Goal: Information Seeking & Learning: Learn about a topic

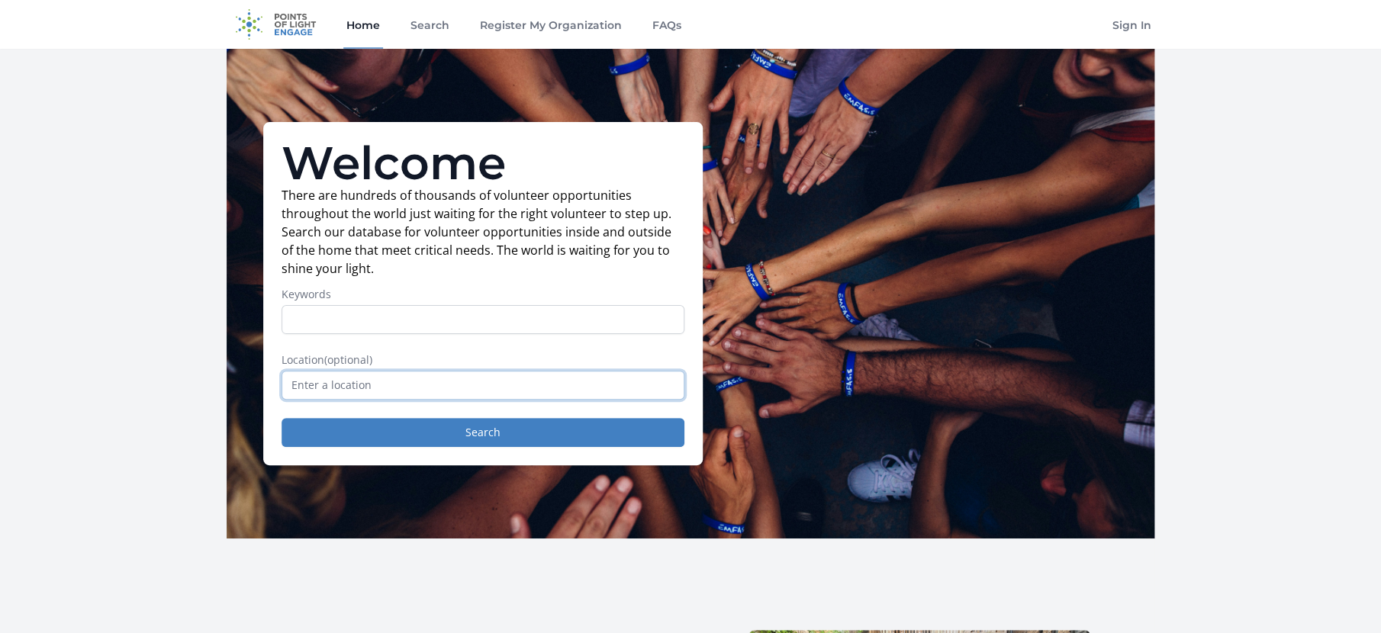
click at [316, 400] on input "text" at bounding box center [482, 385] width 403 height 29
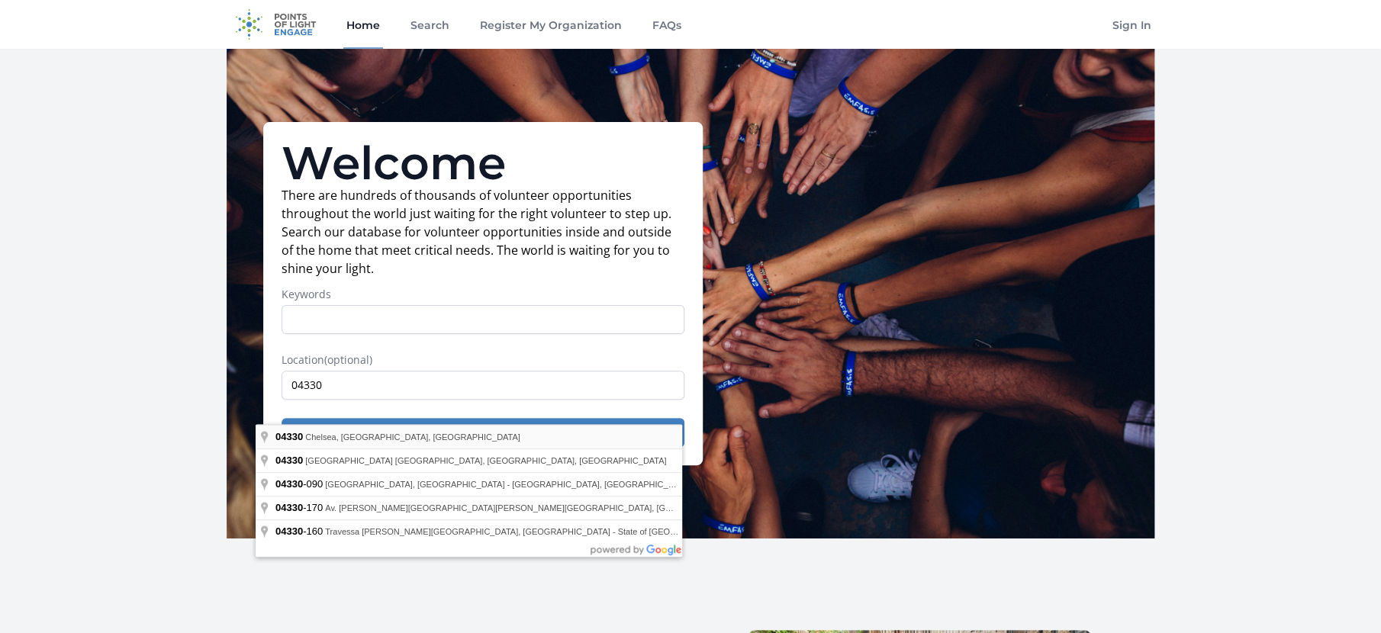
type input "Chelsea, ME 04330, USA"
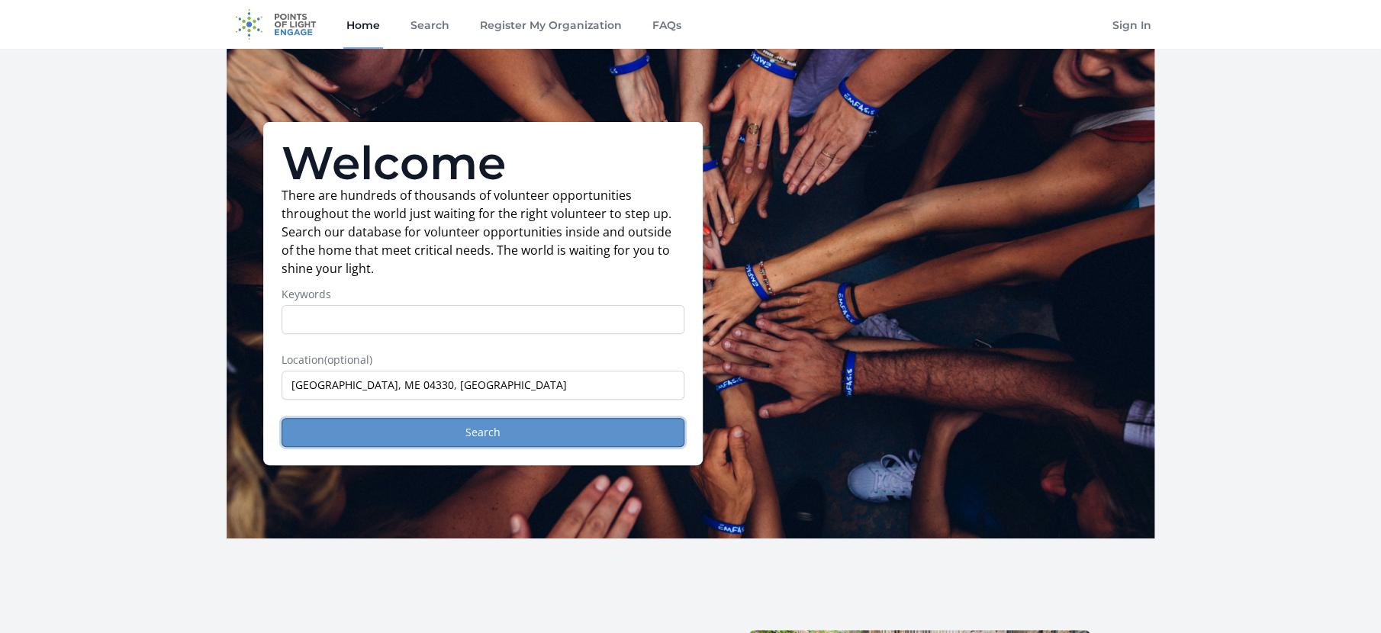
click at [429, 447] on button "Search" at bounding box center [482, 432] width 403 height 29
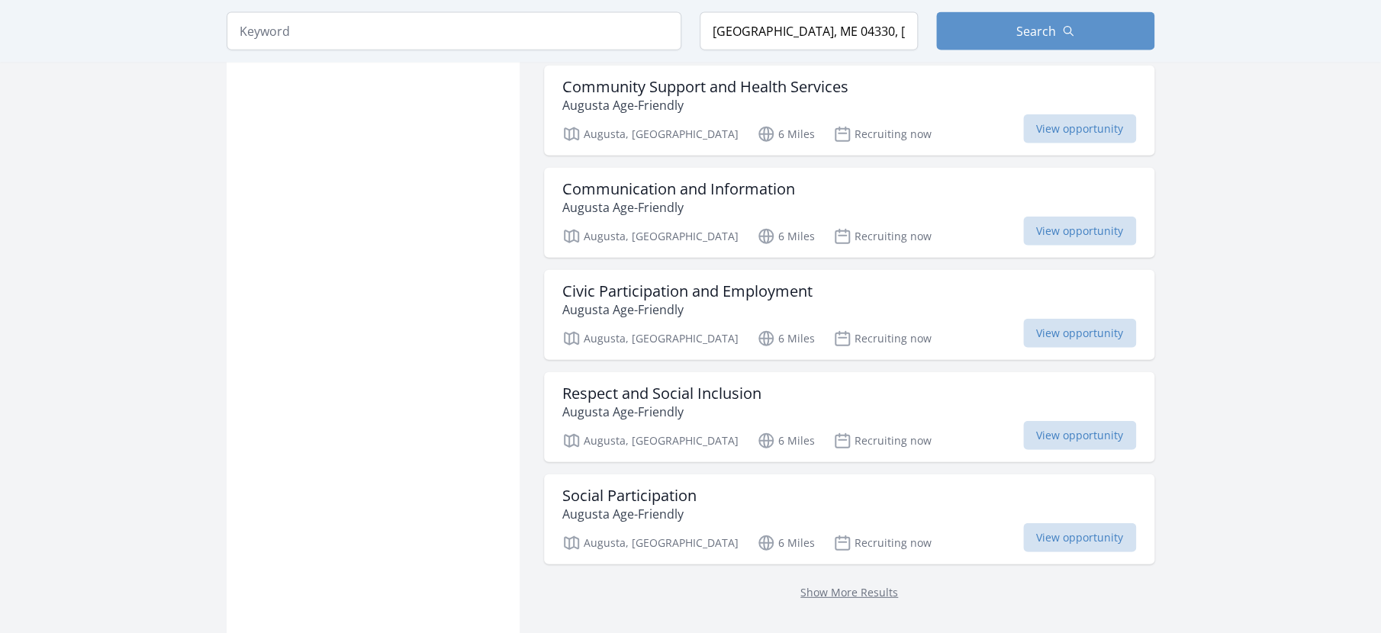
scroll to position [1778, 0]
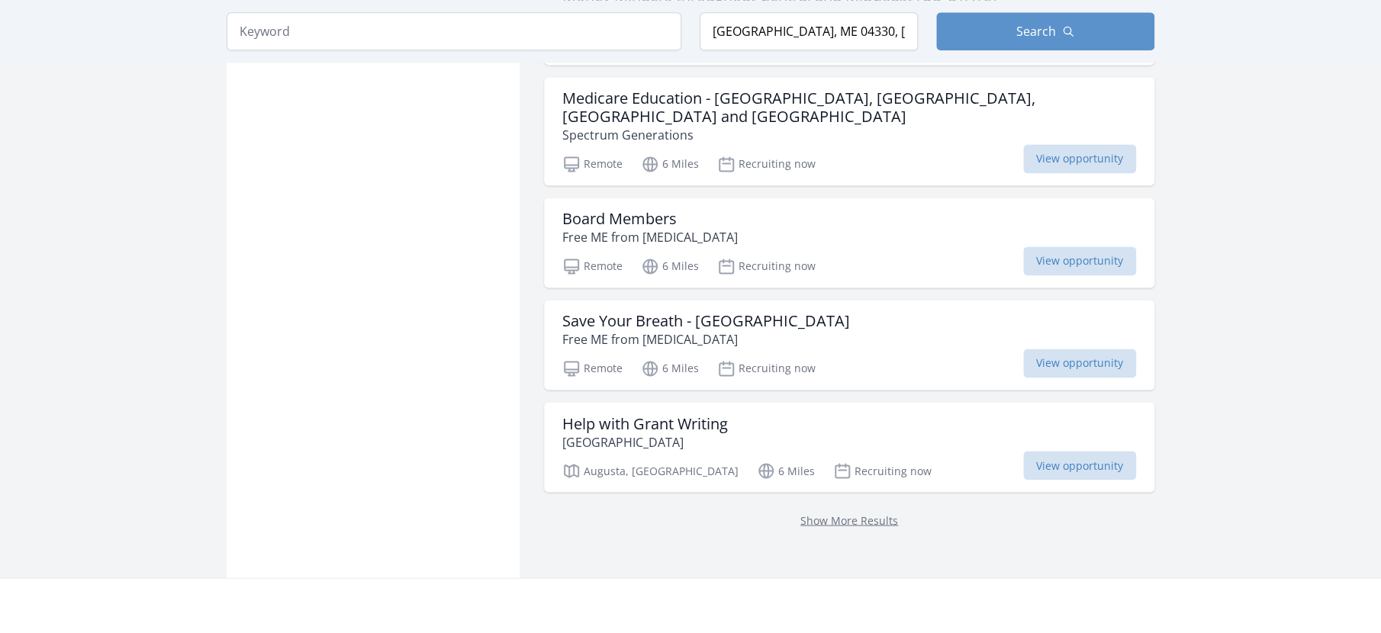
scroll to position [3948, 0]
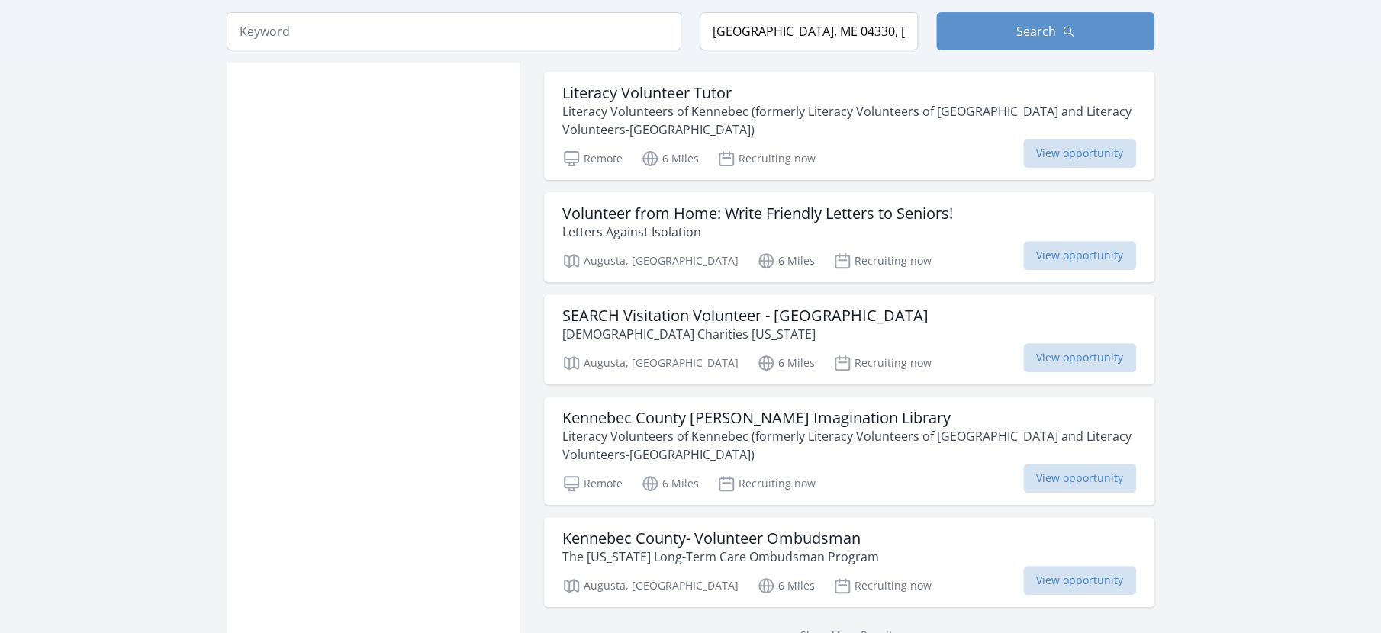
scroll to position [5975, 0]
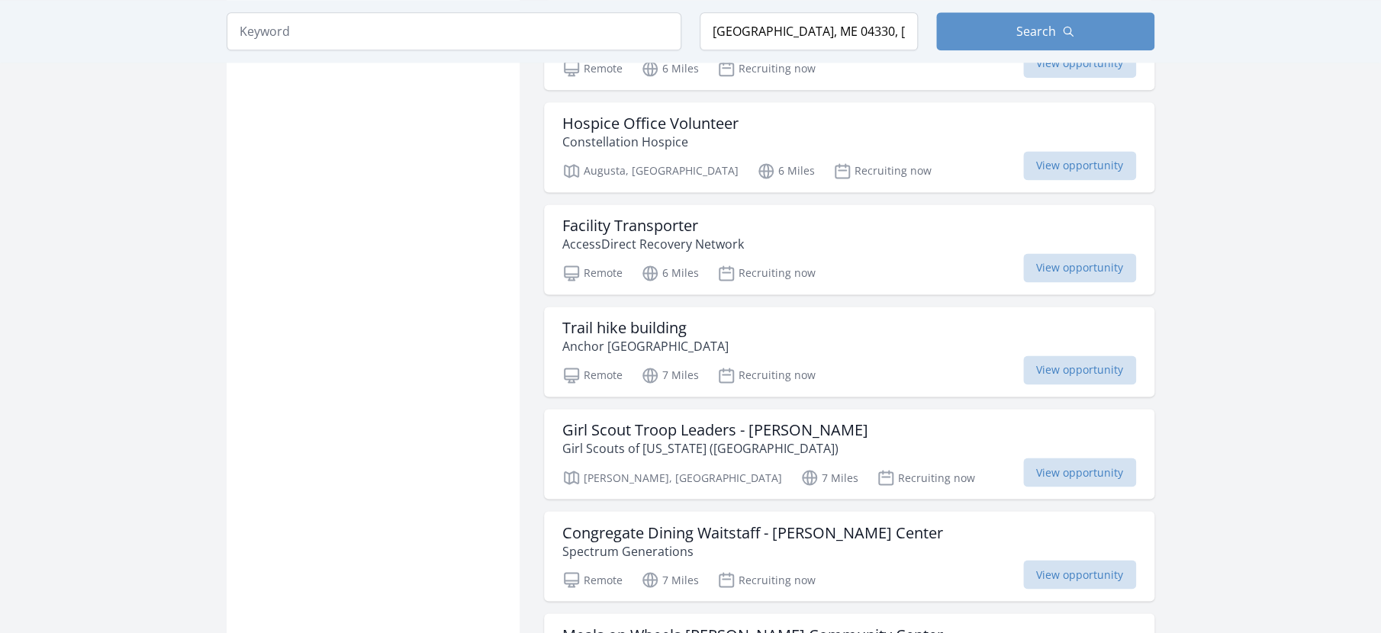
scroll to position [6804, 0]
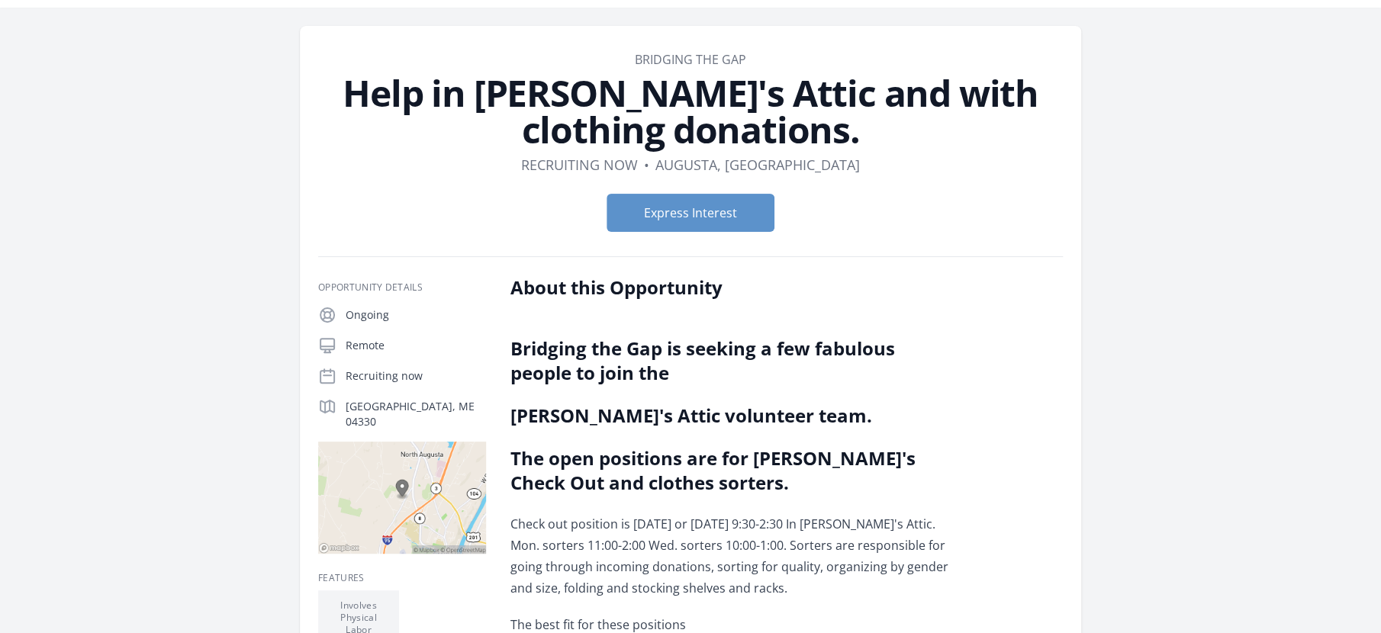
scroll to position [37, 0]
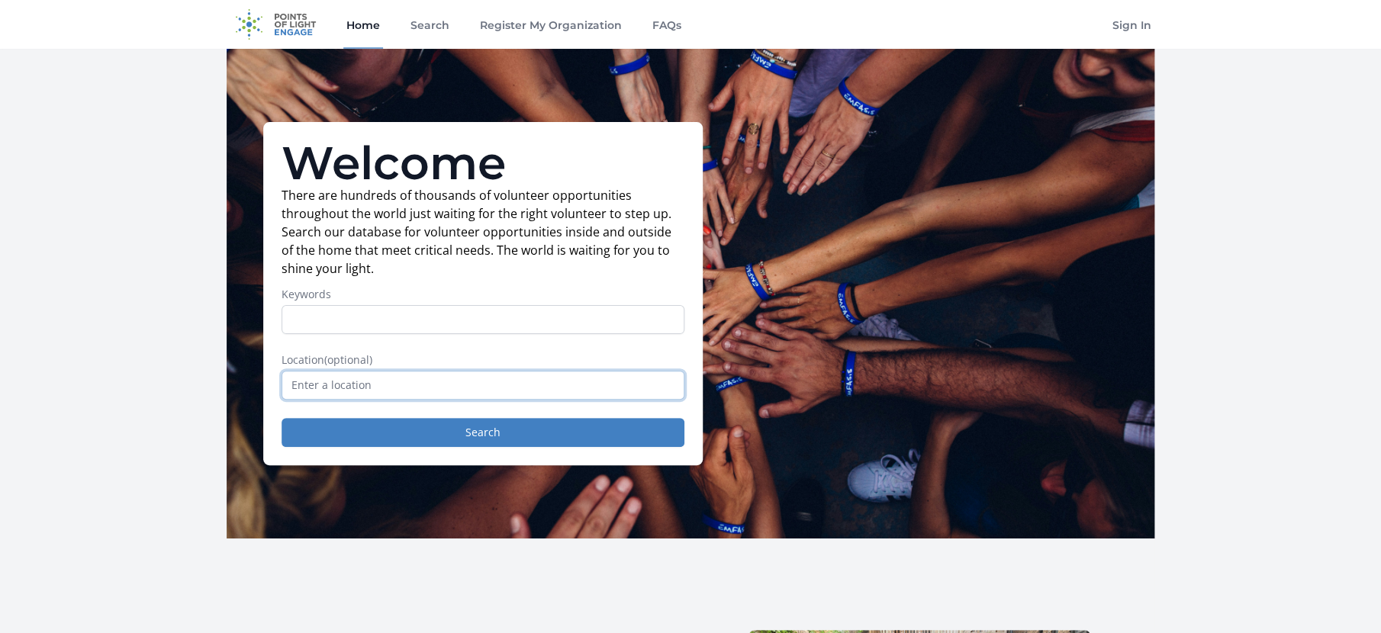
click at [297, 400] on input "text" at bounding box center [482, 385] width 403 height 29
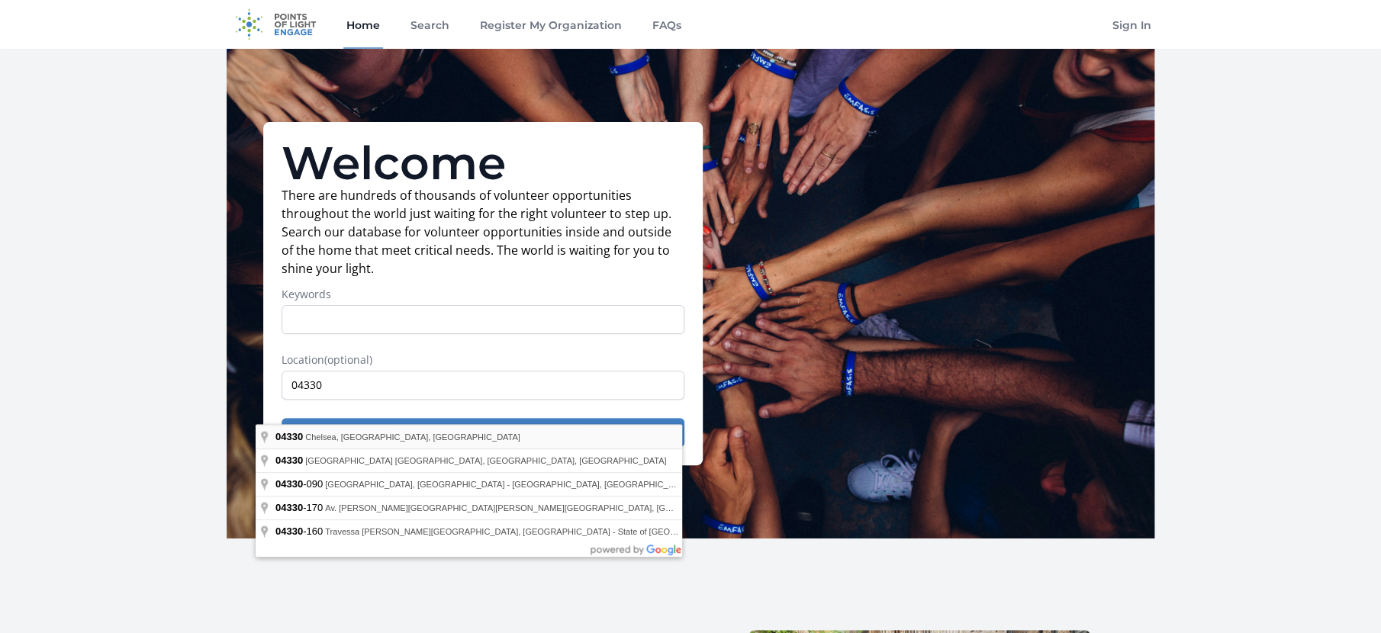
type input "[GEOGRAPHIC_DATA], ME 04330, [GEOGRAPHIC_DATA]"
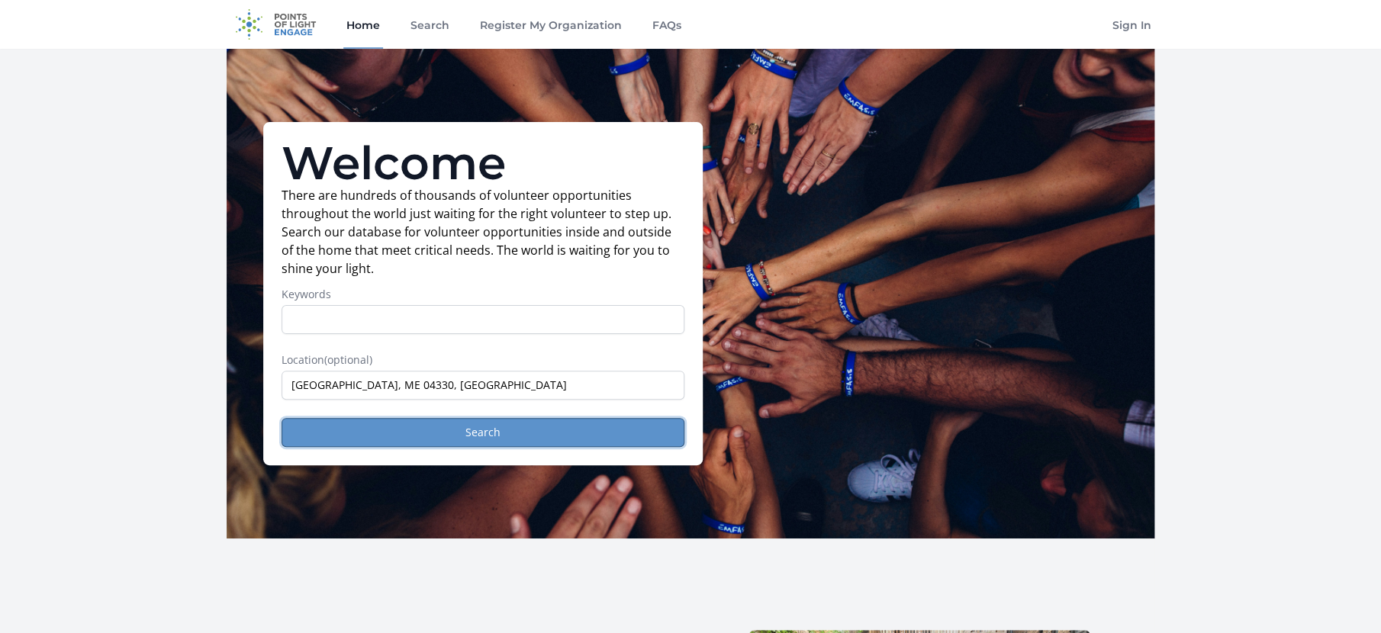
click at [413, 447] on button "Search" at bounding box center [482, 432] width 403 height 29
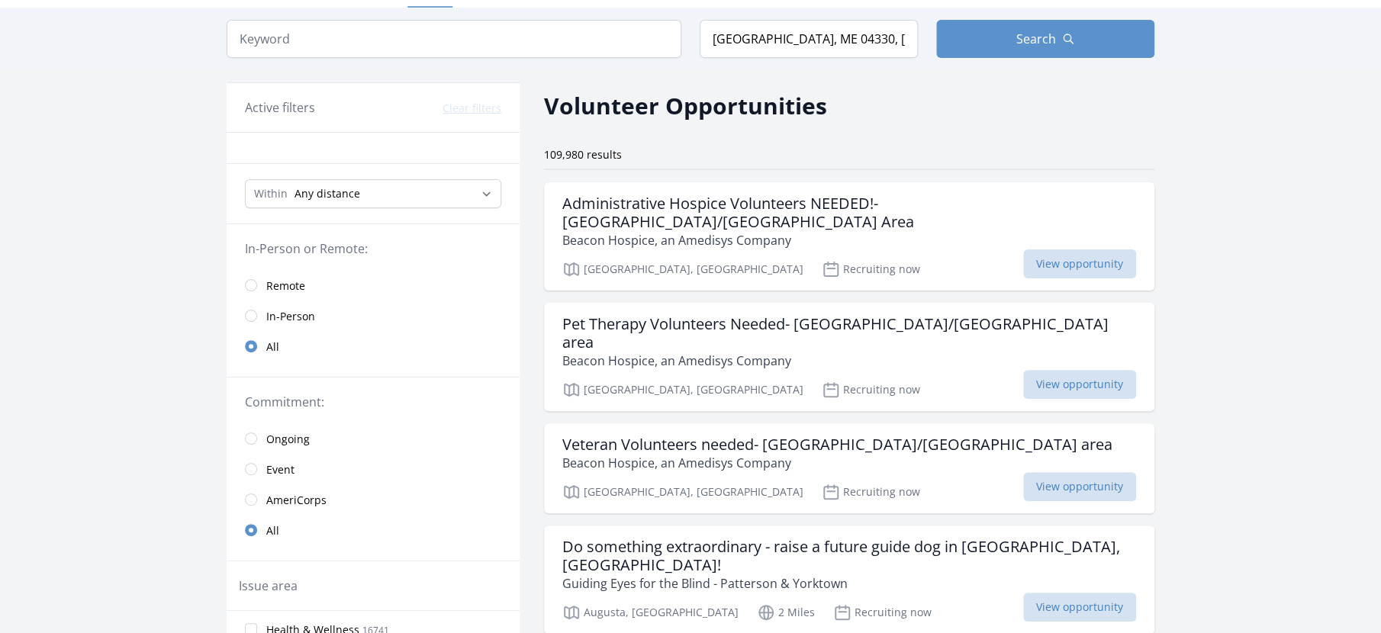
scroll to position [55, 0]
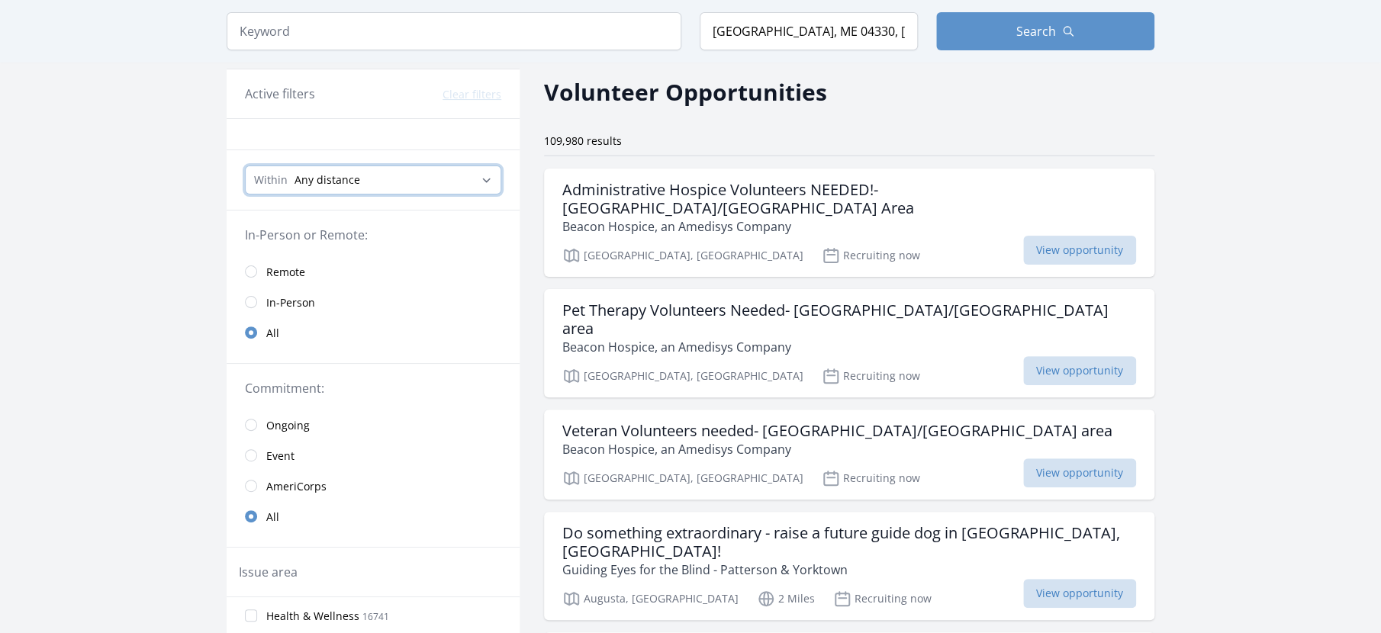
click at [478, 191] on select "Any distance , 5 Miles , 20 Miles , 50 Miles , 100 Miles" at bounding box center [373, 180] width 256 height 29
select select "8046"
click at [245, 179] on select "Any distance , 5 Miles , 20 Miles , 50 Miles , 100 Miles" at bounding box center [373, 180] width 256 height 29
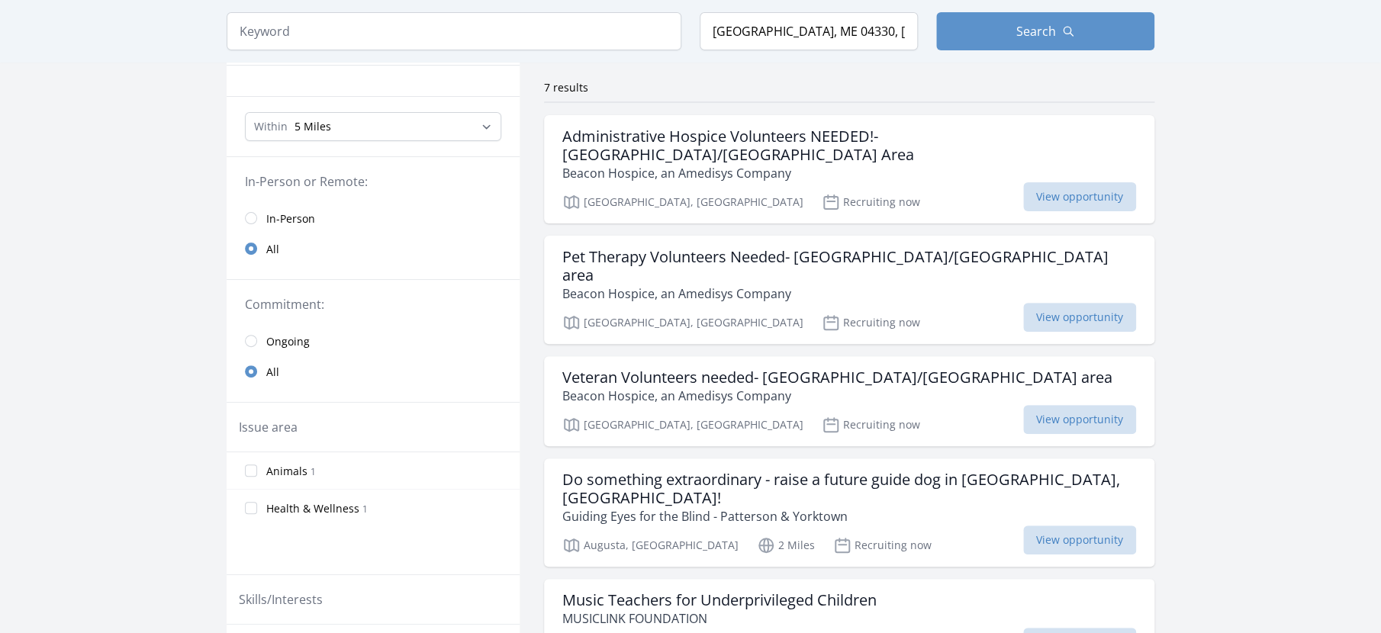
scroll to position [111, 0]
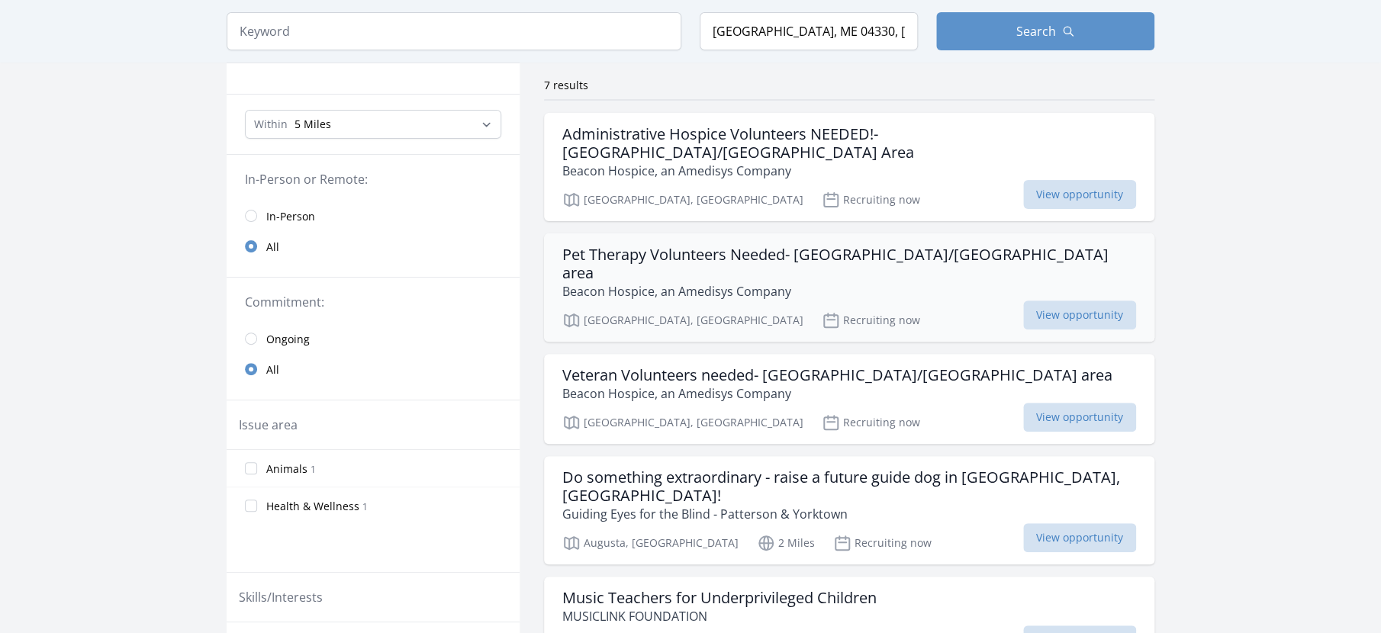
click at [606, 256] on h3 "Pet Therapy Volunteers Needed- Augusta/Waterville area" at bounding box center [849, 264] width 574 height 37
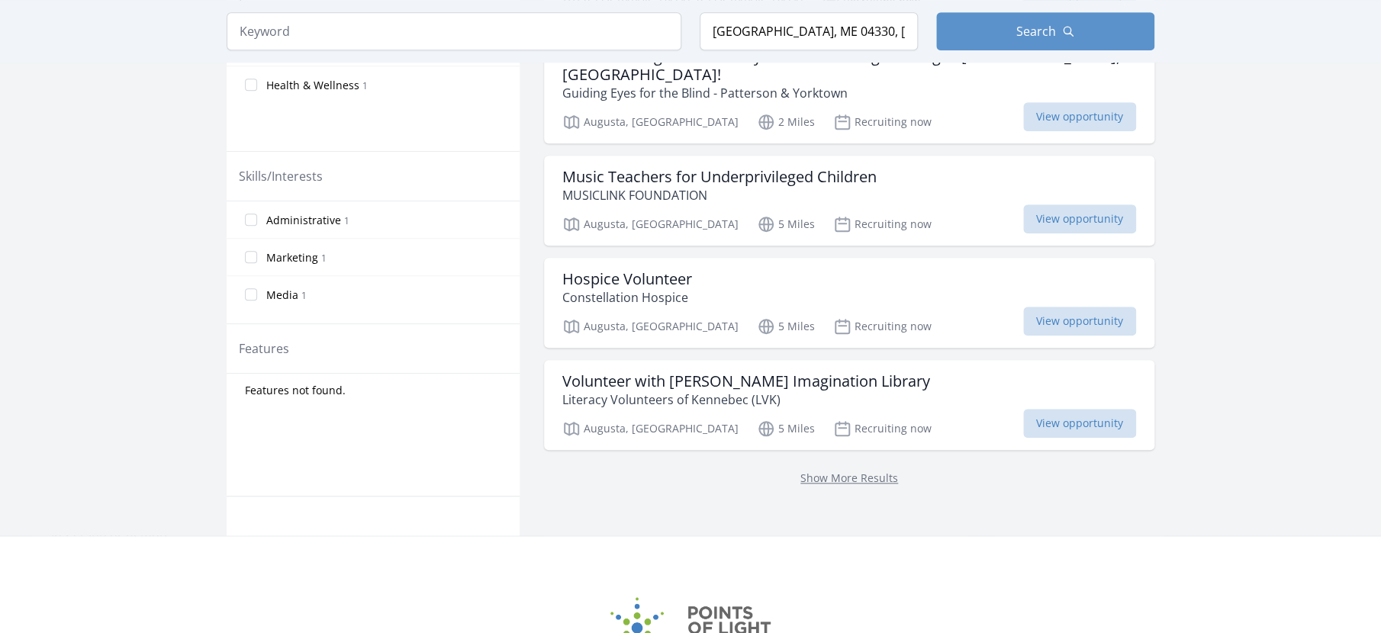
scroll to position [535, 0]
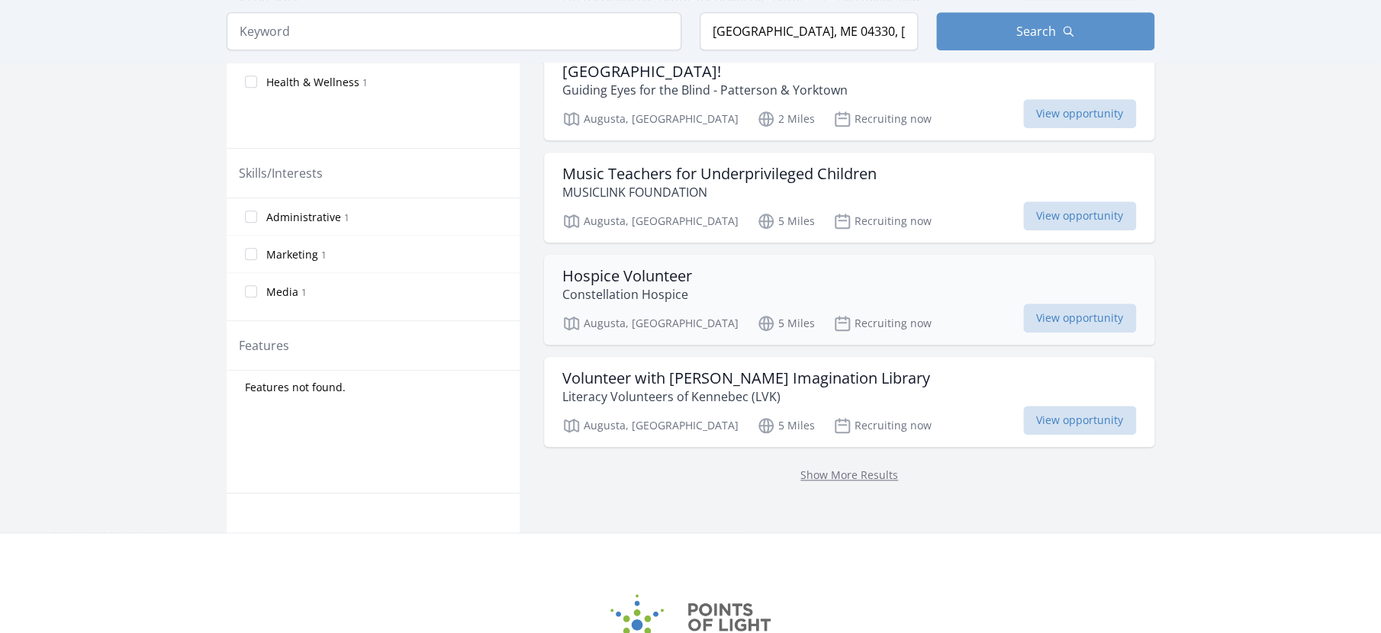
click at [600, 268] on h3 "Hospice Volunteer" at bounding box center [627, 276] width 130 height 18
click at [867, 481] on link "Show More Results" at bounding box center [849, 475] width 98 height 14
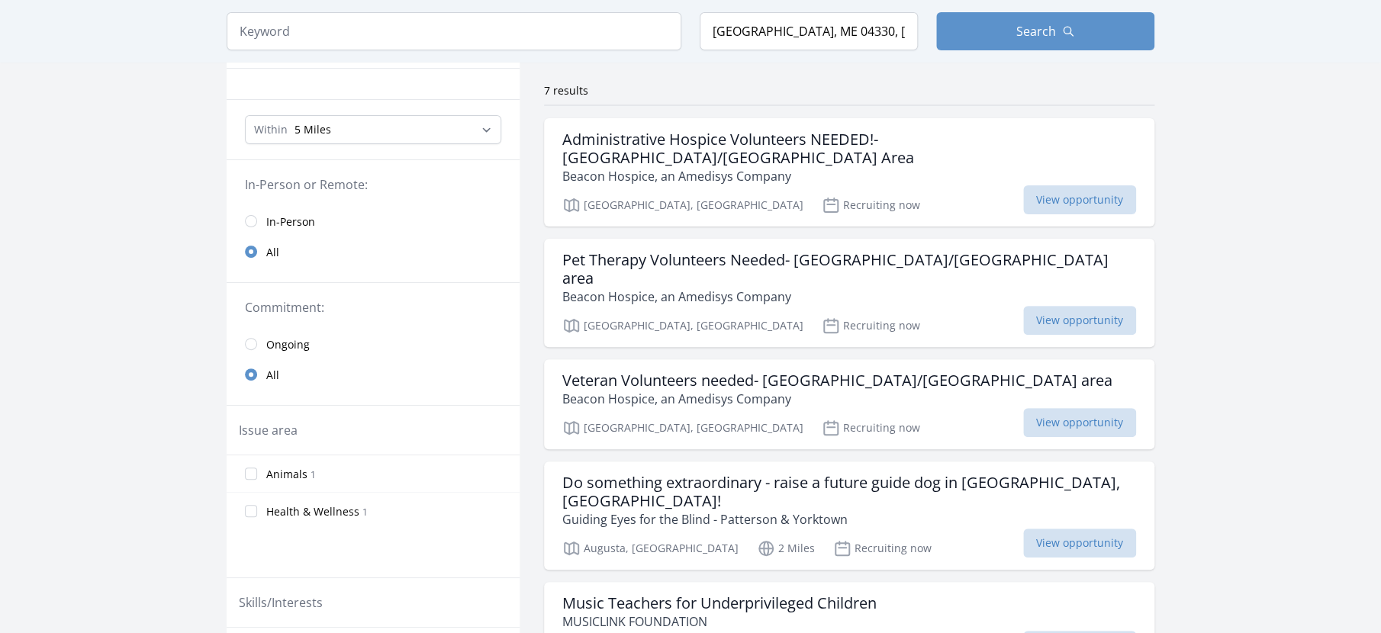
scroll to position [48, 0]
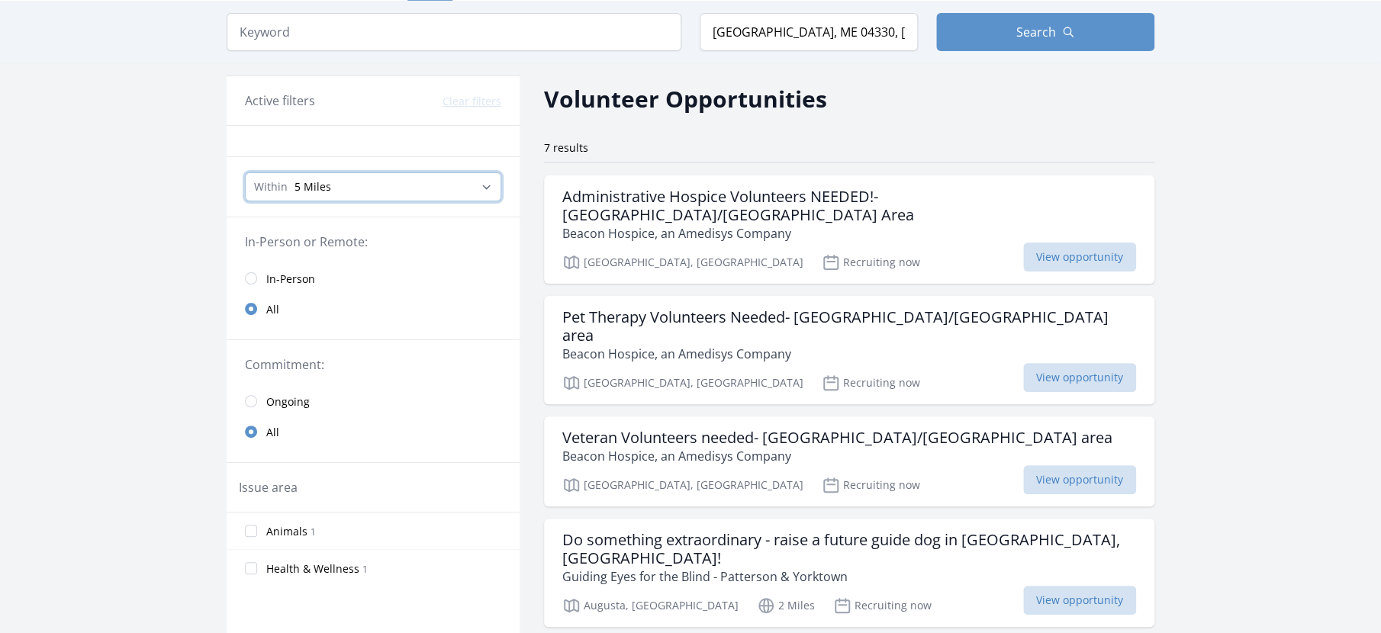
click at [466, 199] on select "Any distance , 5 Miles , 20 Miles , 50 Miles , 100 Miles" at bounding box center [373, 186] width 256 height 29
select select "32186"
click at [245, 185] on select "Any distance , 5 Miles , 20 Miles , 50 Miles , 100 Miles" at bounding box center [373, 186] width 256 height 29
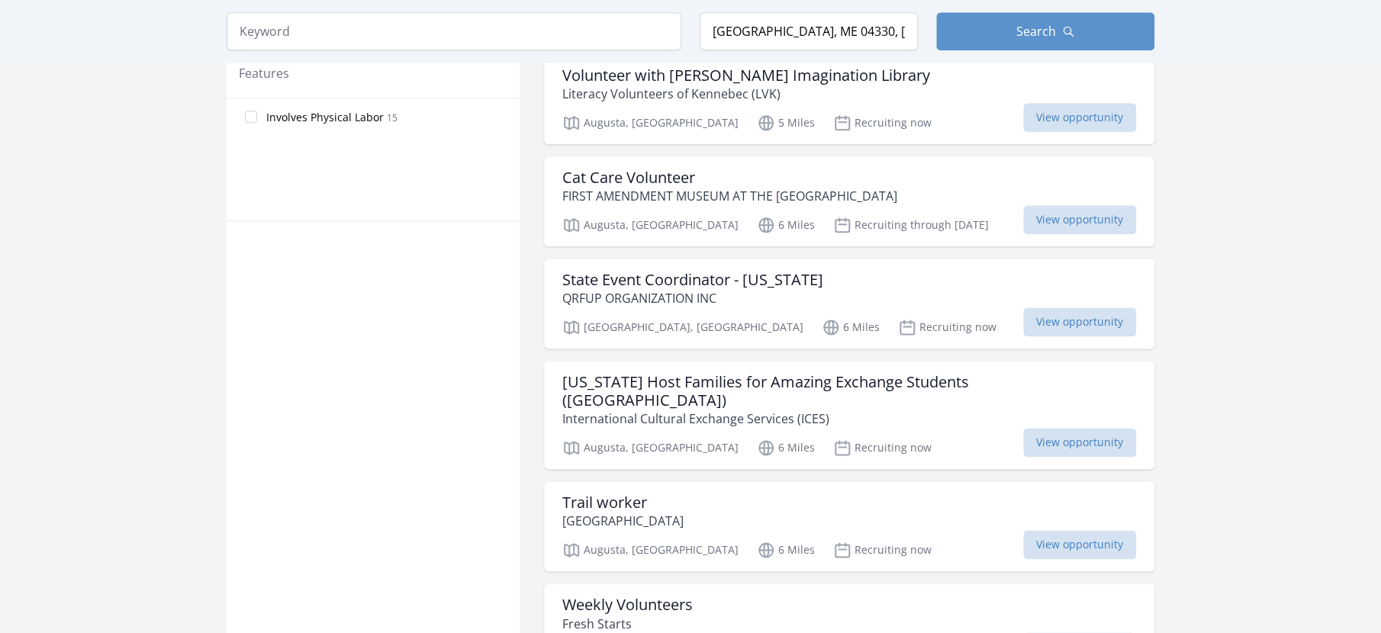
scroll to position [854, 0]
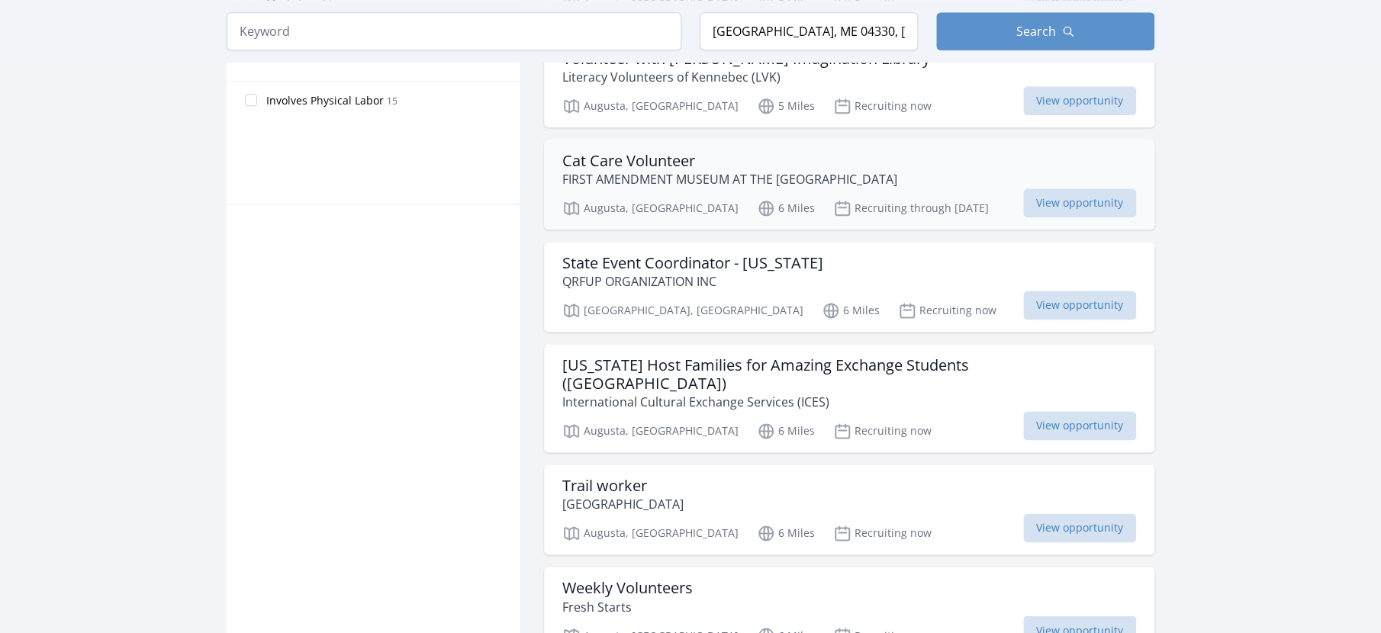
click at [656, 167] on h3 "Cat Care Volunteer" at bounding box center [729, 161] width 335 height 18
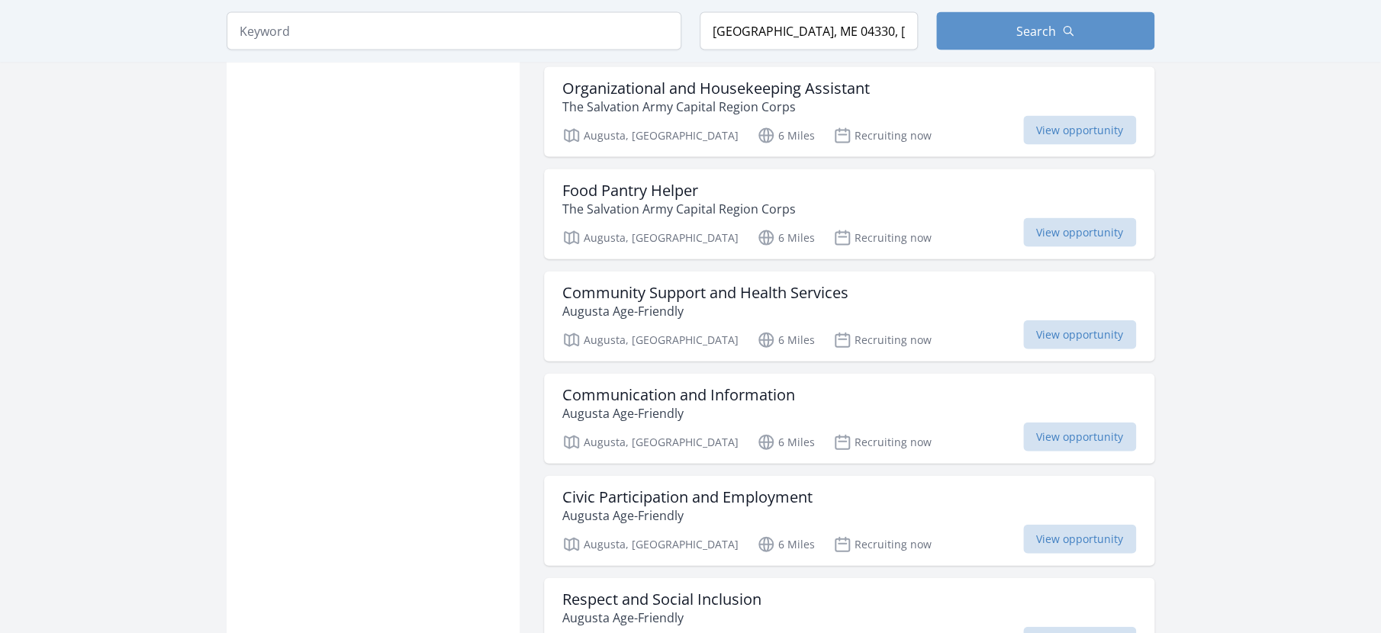
scroll to position [1586, 0]
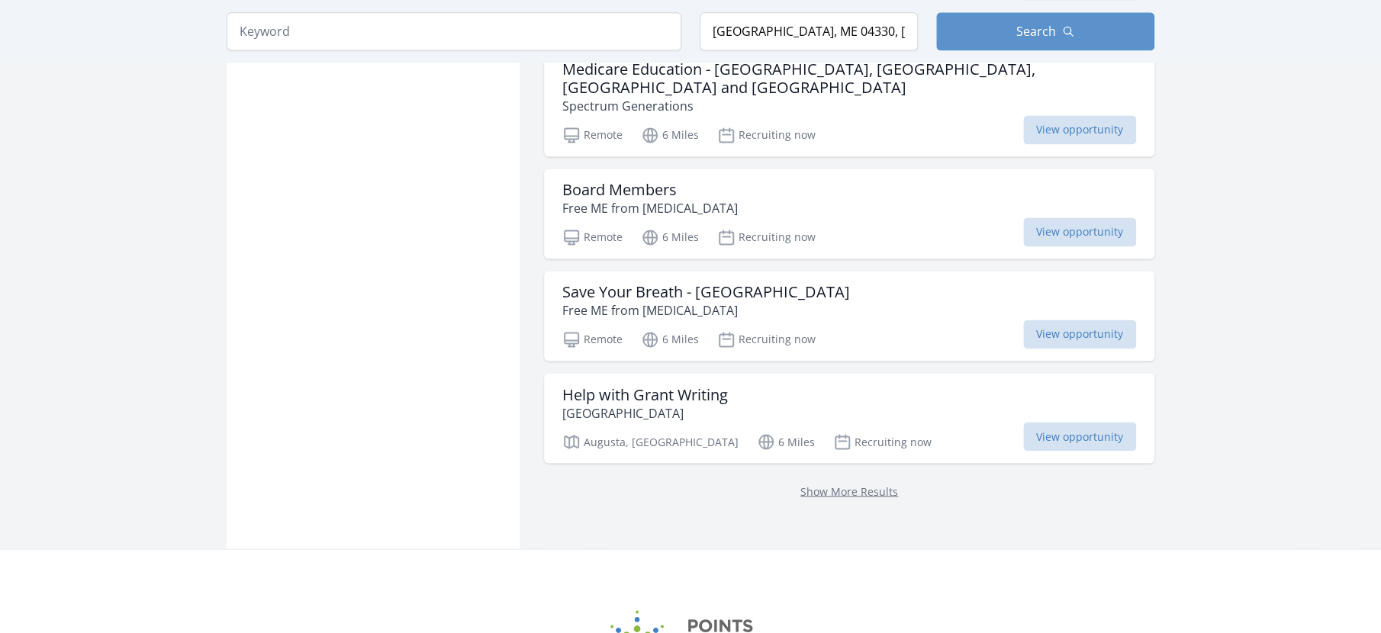
scroll to position [4013, 0]
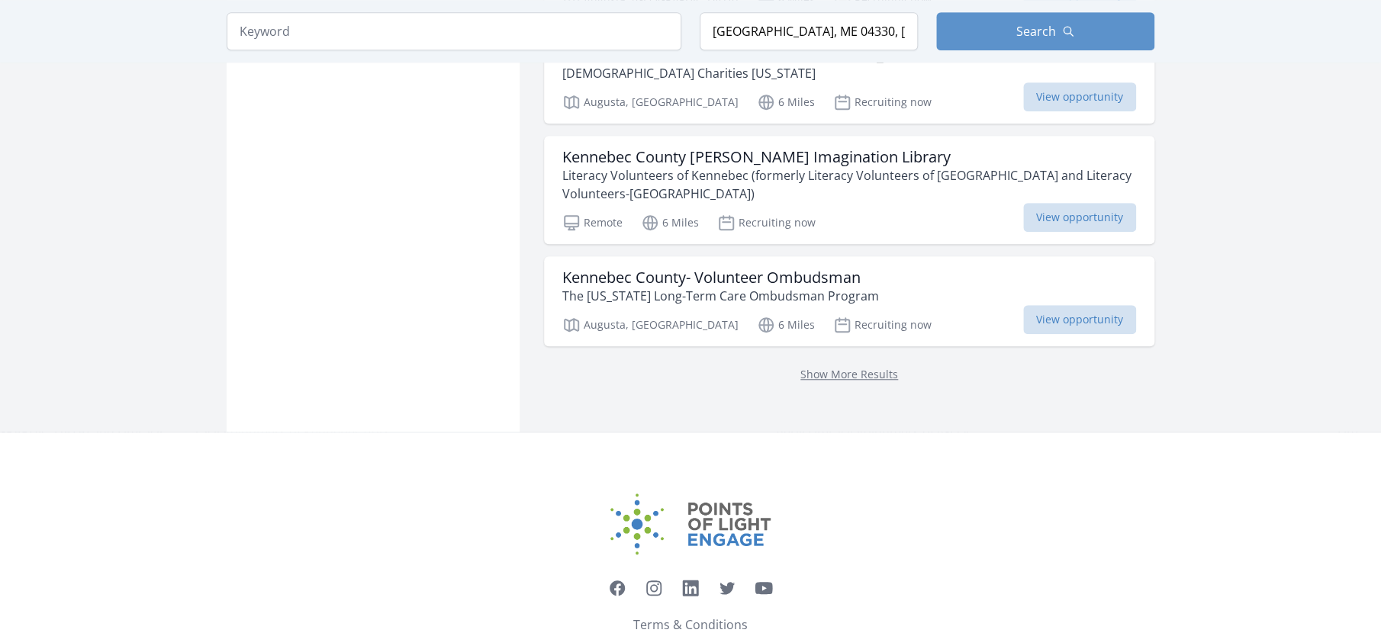
scroll to position [6226, 0]
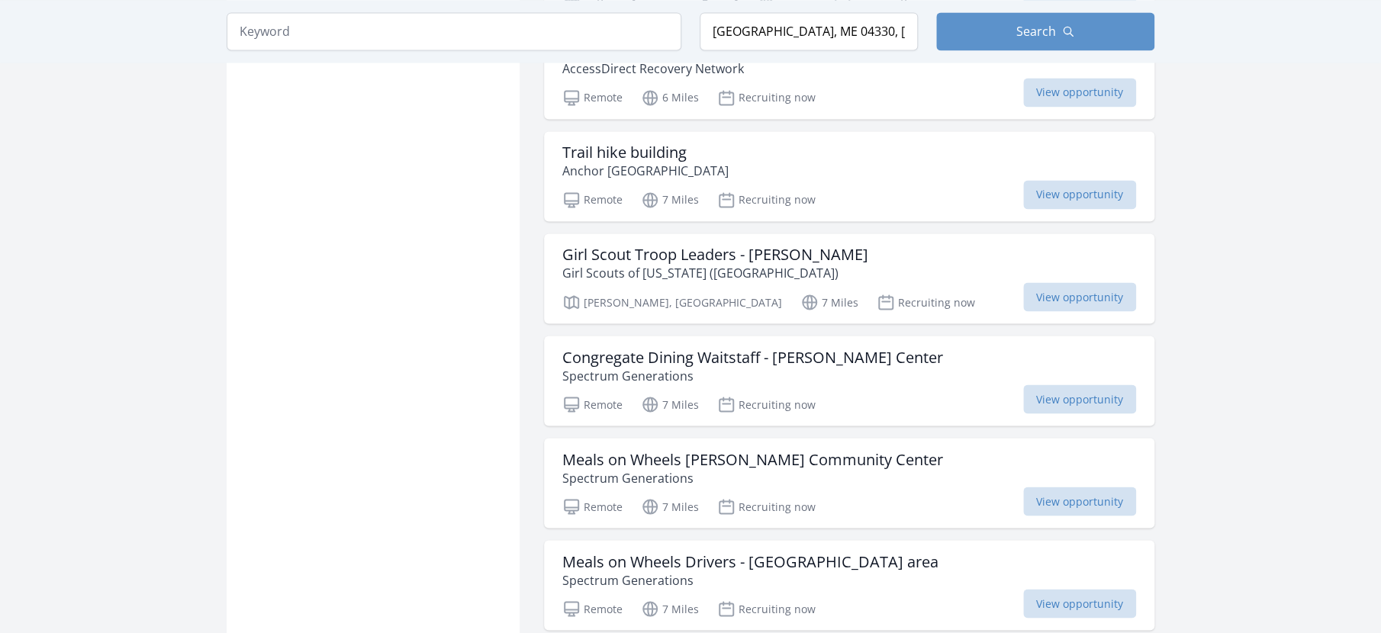
scroll to position [6979, 0]
